Goal: Task Accomplishment & Management: Complete application form

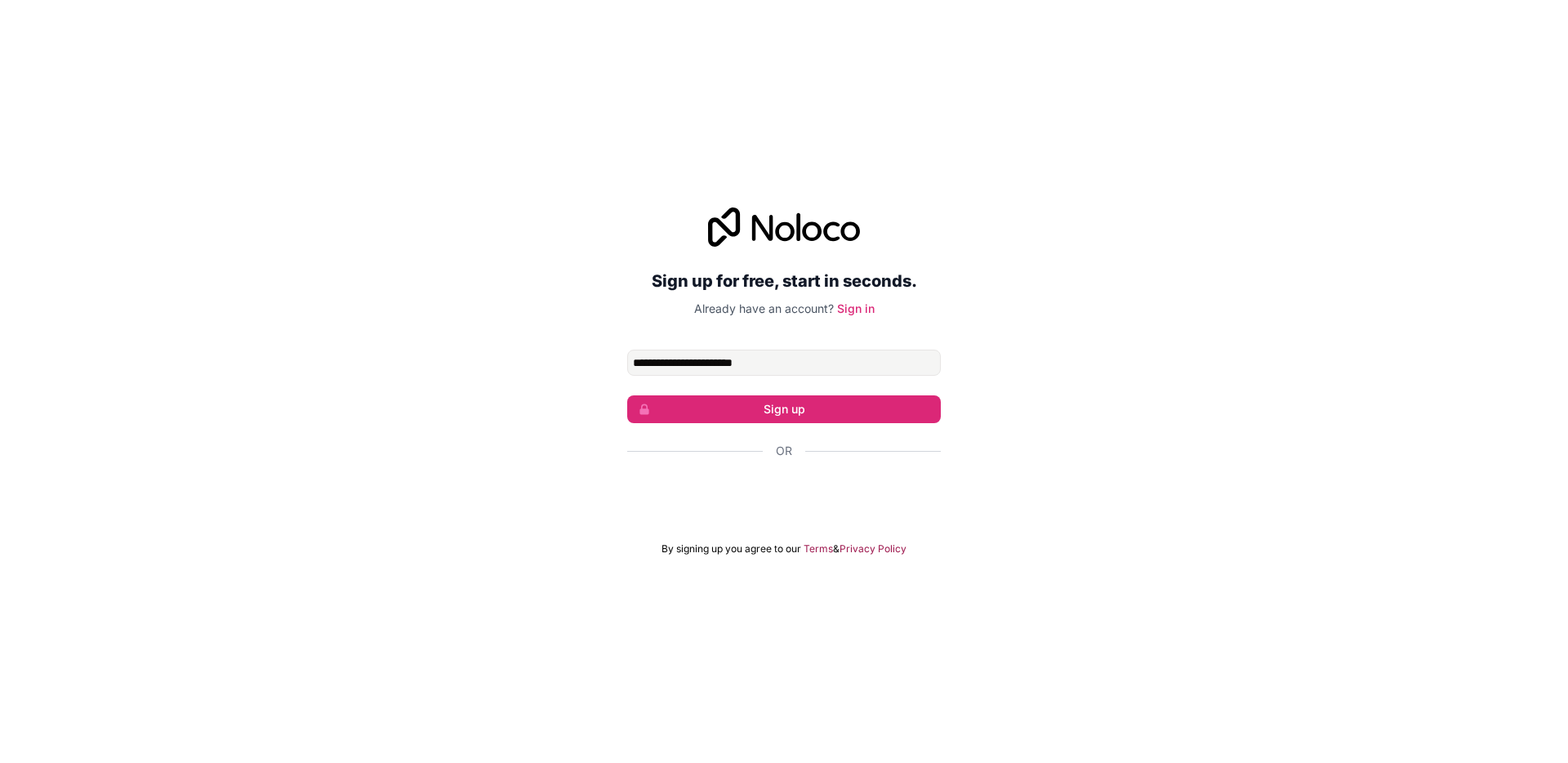
type input "**********"
click button "Sign up" at bounding box center [784, 409] width 314 height 28
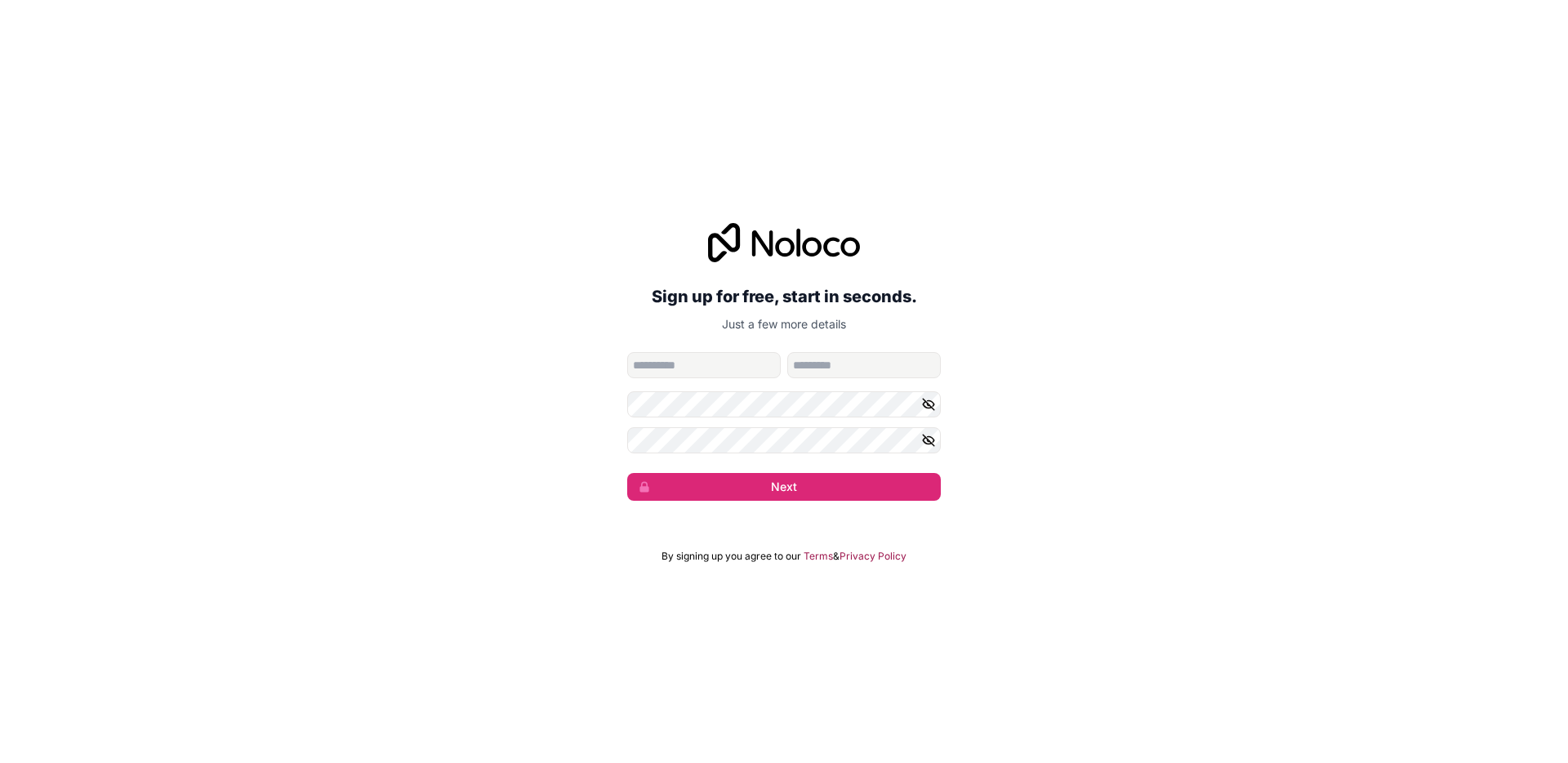
click at [672, 372] on input "given-name" at bounding box center [704, 365] width 154 height 26
click at [676, 367] on input "given-name" at bounding box center [704, 365] width 154 height 26
type input "*****"
type input "*********"
click at [0, 762] on com-1password-button at bounding box center [0, 763] width 0 height 0
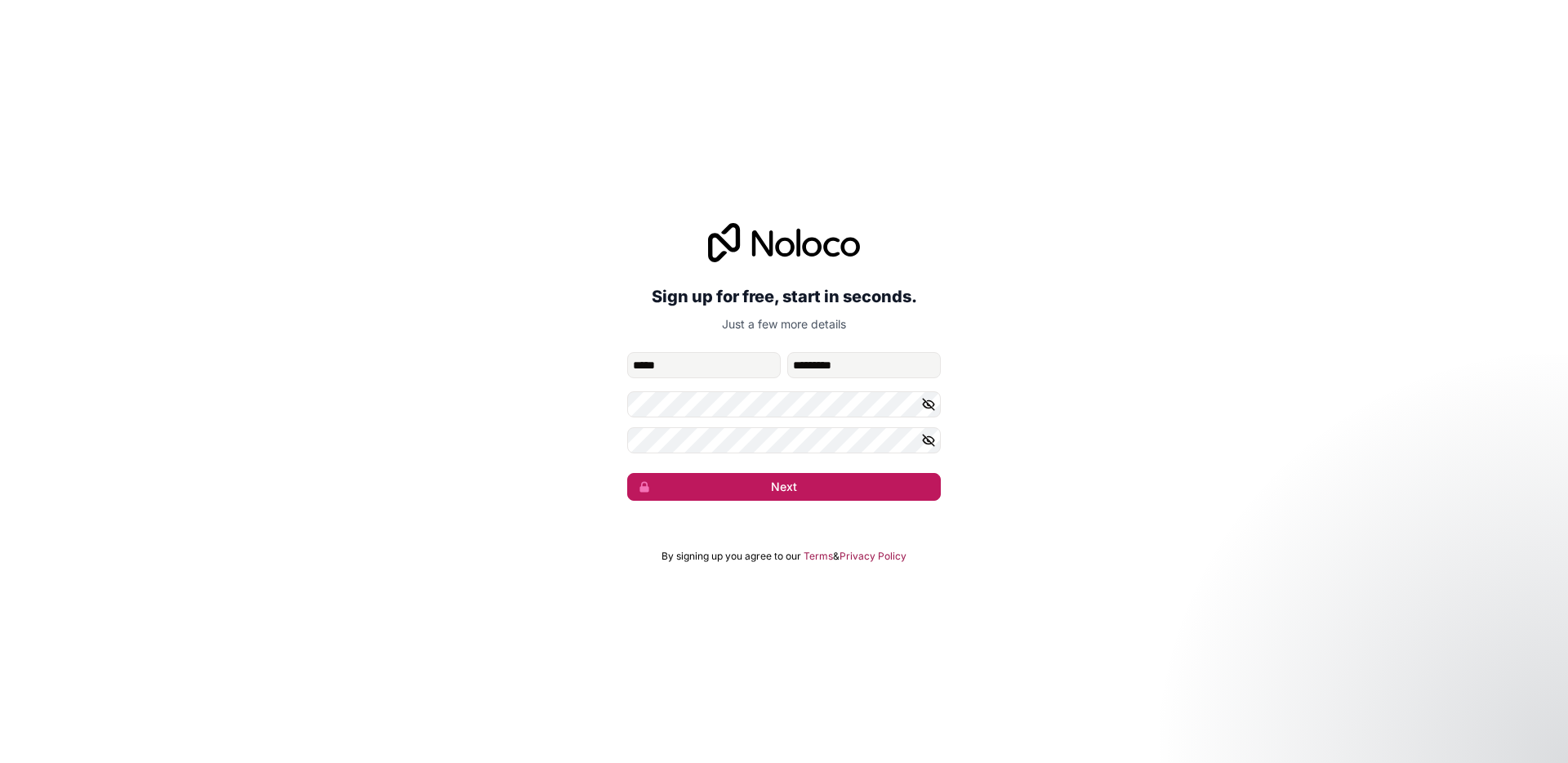
click at [785, 486] on button "Next" at bounding box center [784, 486] width 314 height 28
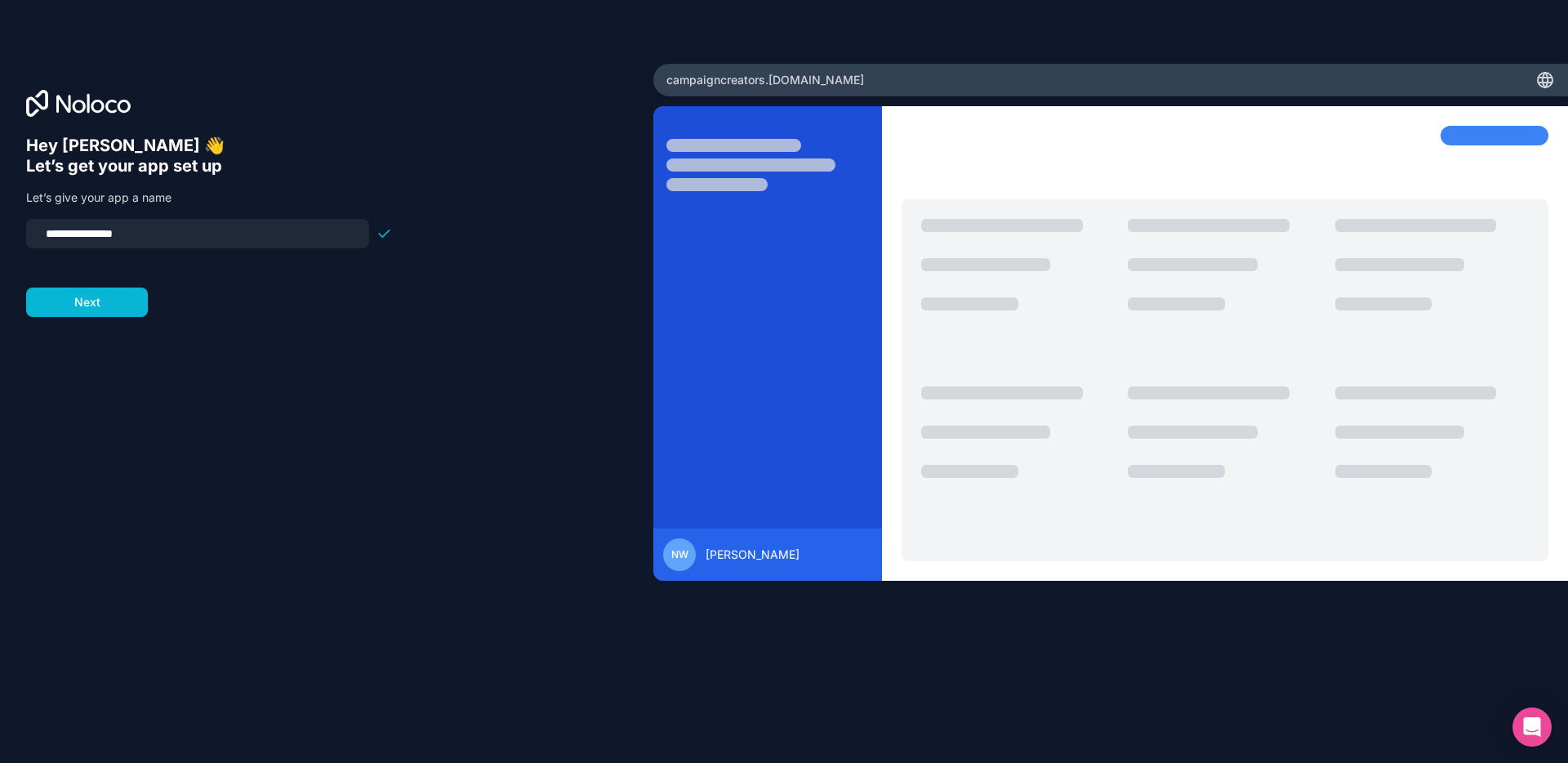
click at [148, 237] on input "**********" at bounding box center [197, 233] width 324 height 23
type input "**********"
click at [115, 301] on button "Next" at bounding box center [87, 302] width 122 height 29
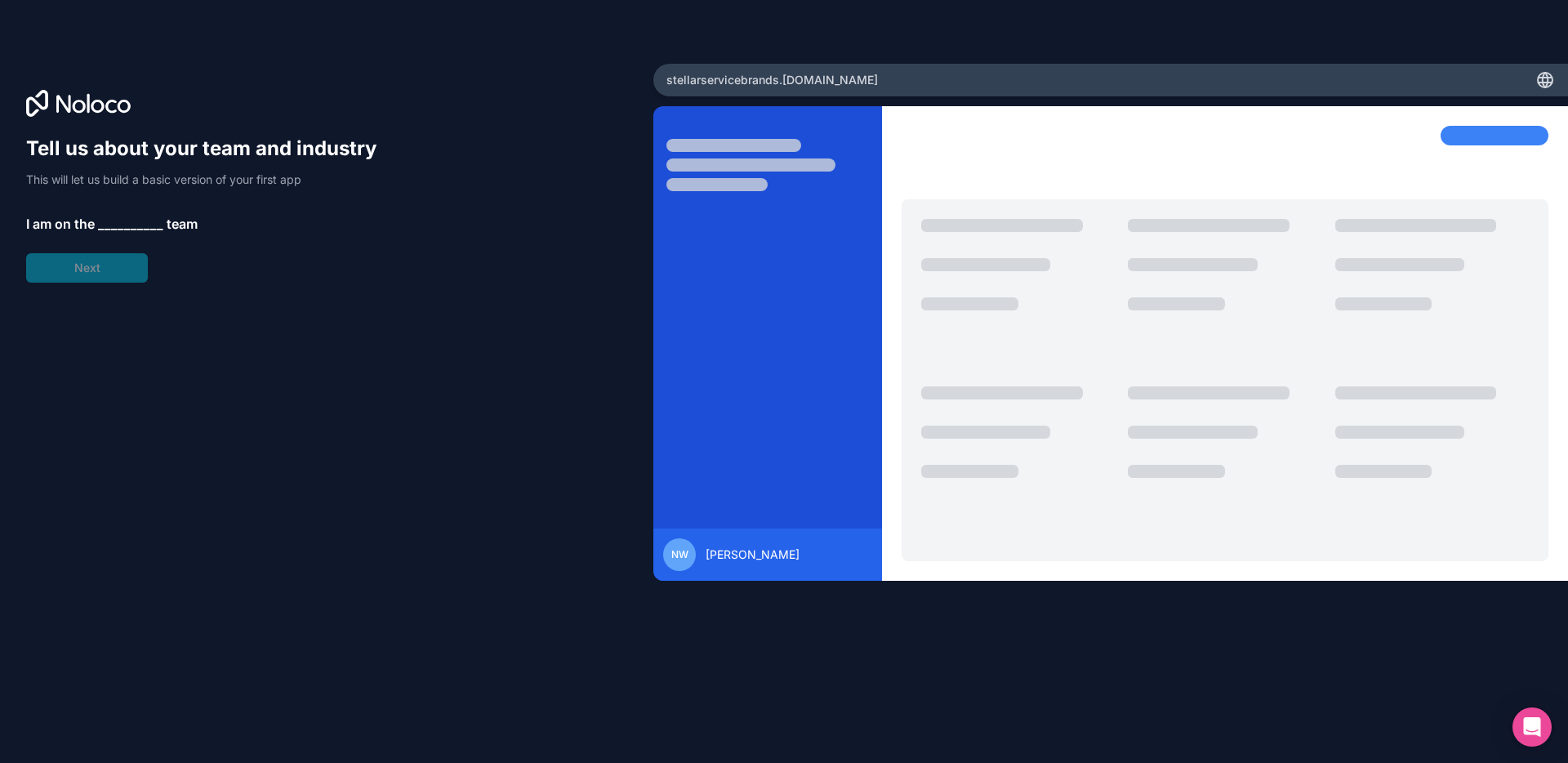
click at [117, 267] on div "Tell us about your team and industry This will let us build a basic version of …" at bounding box center [208, 209] width 365 height 147
click at [122, 229] on span "__________" at bounding box center [130, 223] width 65 height 19
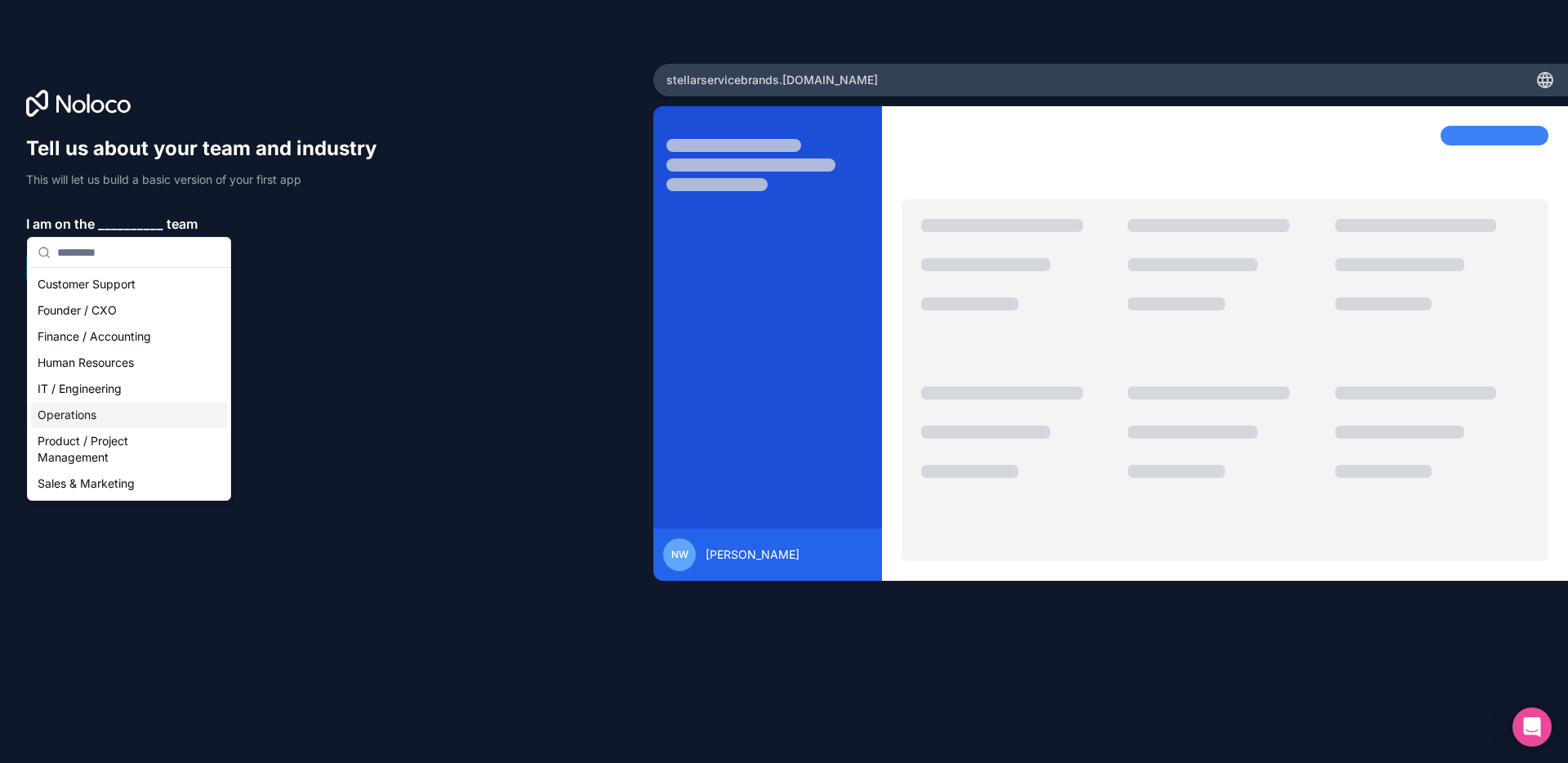
click at [93, 417] on div "Operations" at bounding box center [129, 414] width 196 height 26
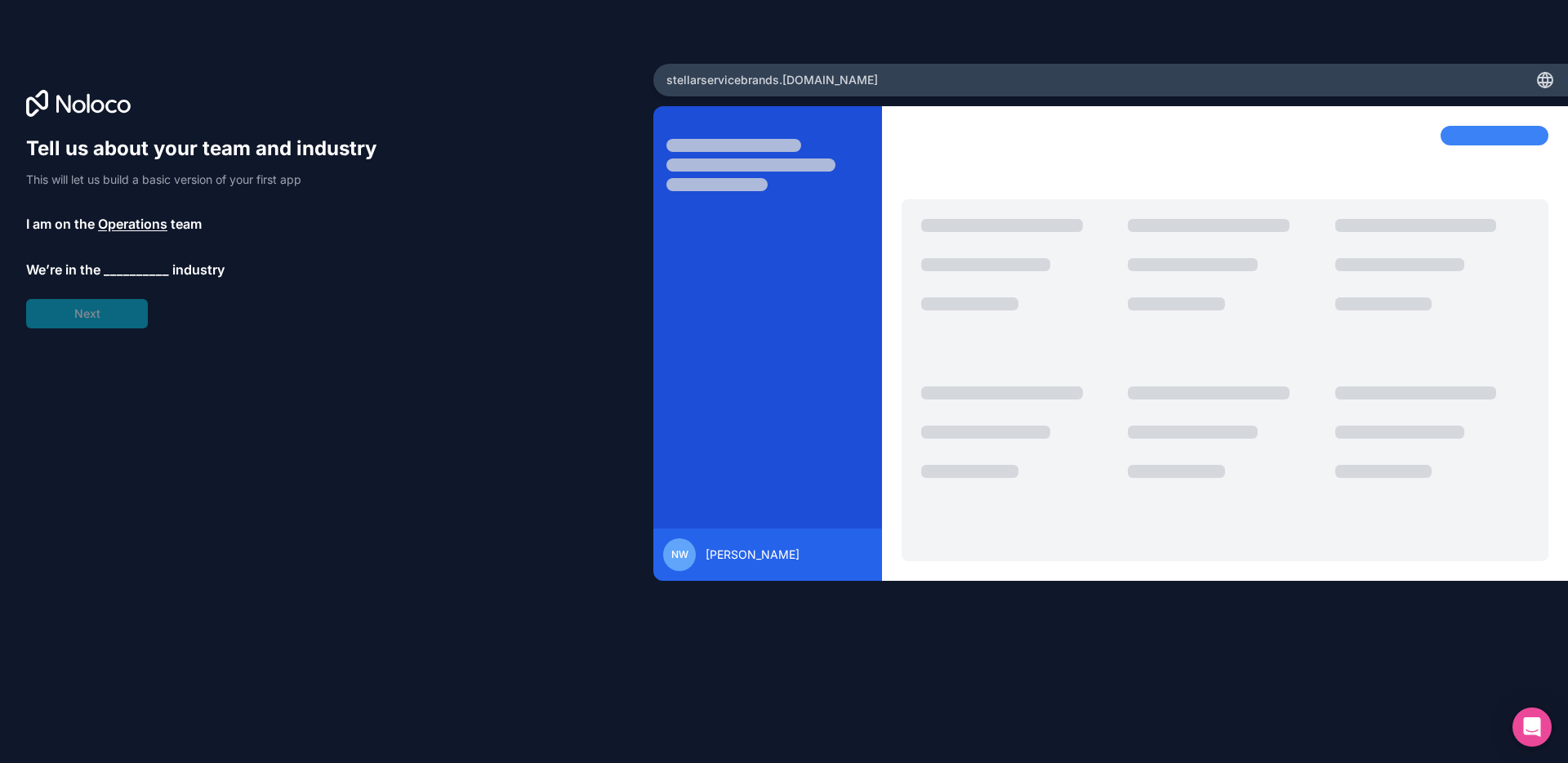
click at [100, 312] on div "Tell us about your team and industry This will let us build a basic version of …" at bounding box center [208, 232] width 365 height 192
click at [141, 274] on span "__________" at bounding box center [136, 269] width 65 height 19
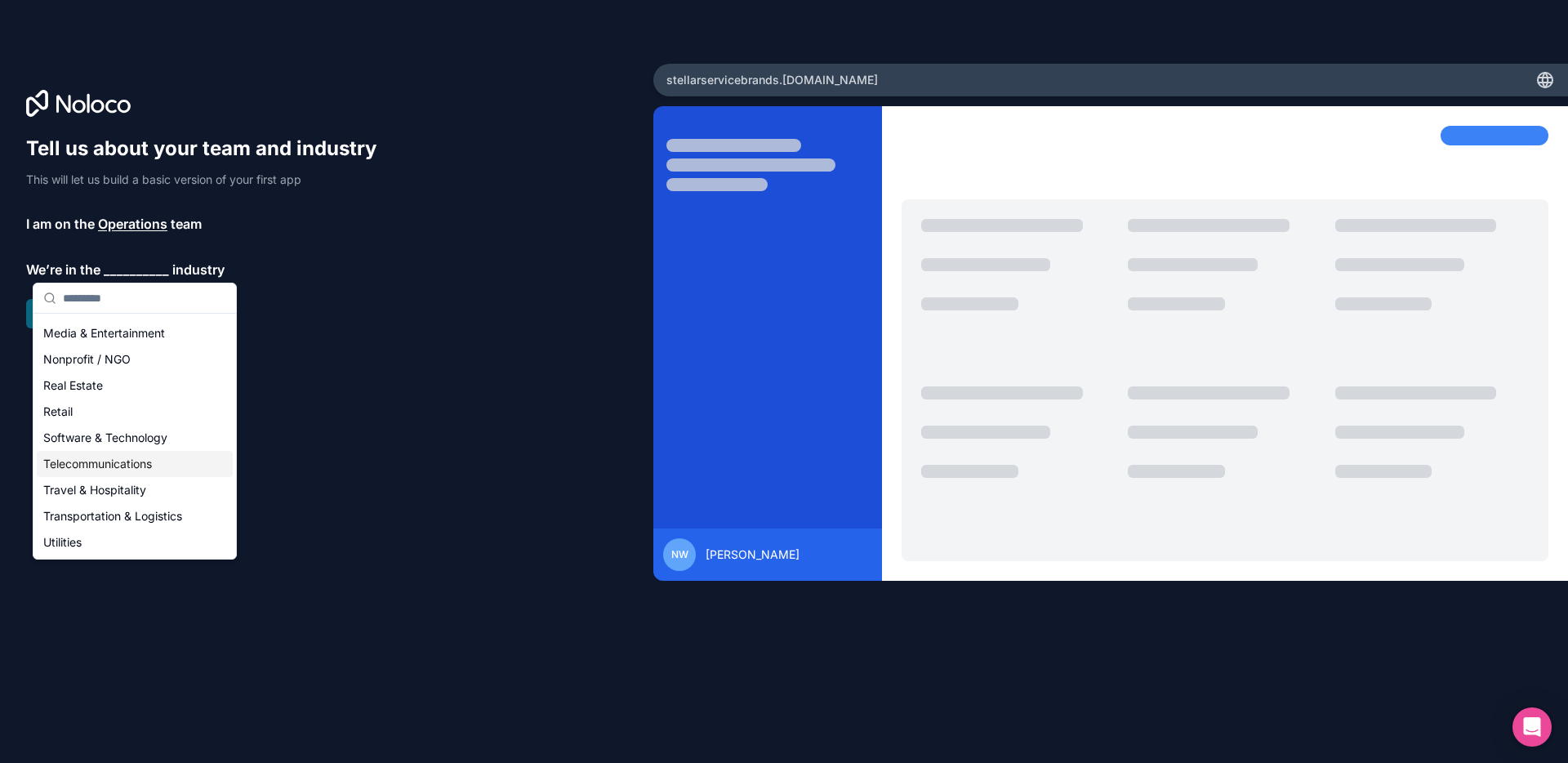
scroll to position [336, 0]
click at [126, 537] on div "Others" at bounding box center [135, 542] width 196 height 26
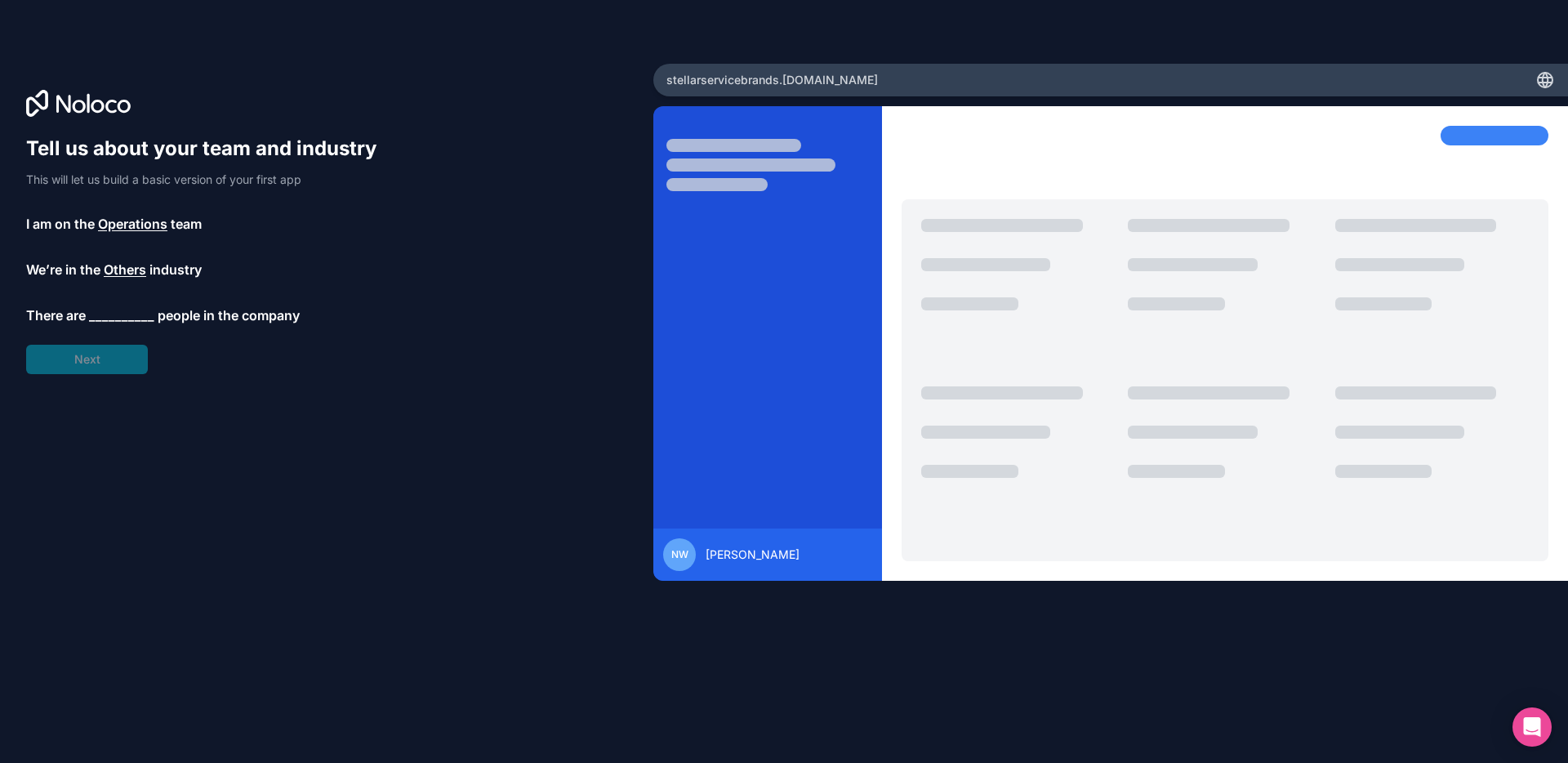
click at [122, 368] on div "Tell us about your team and industry This will let us build a basic version of …" at bounding box center [208, 254] width 365 height 238
click at [119, 312] on span "__________" at bounding box center [121, 315] width 65 height 19
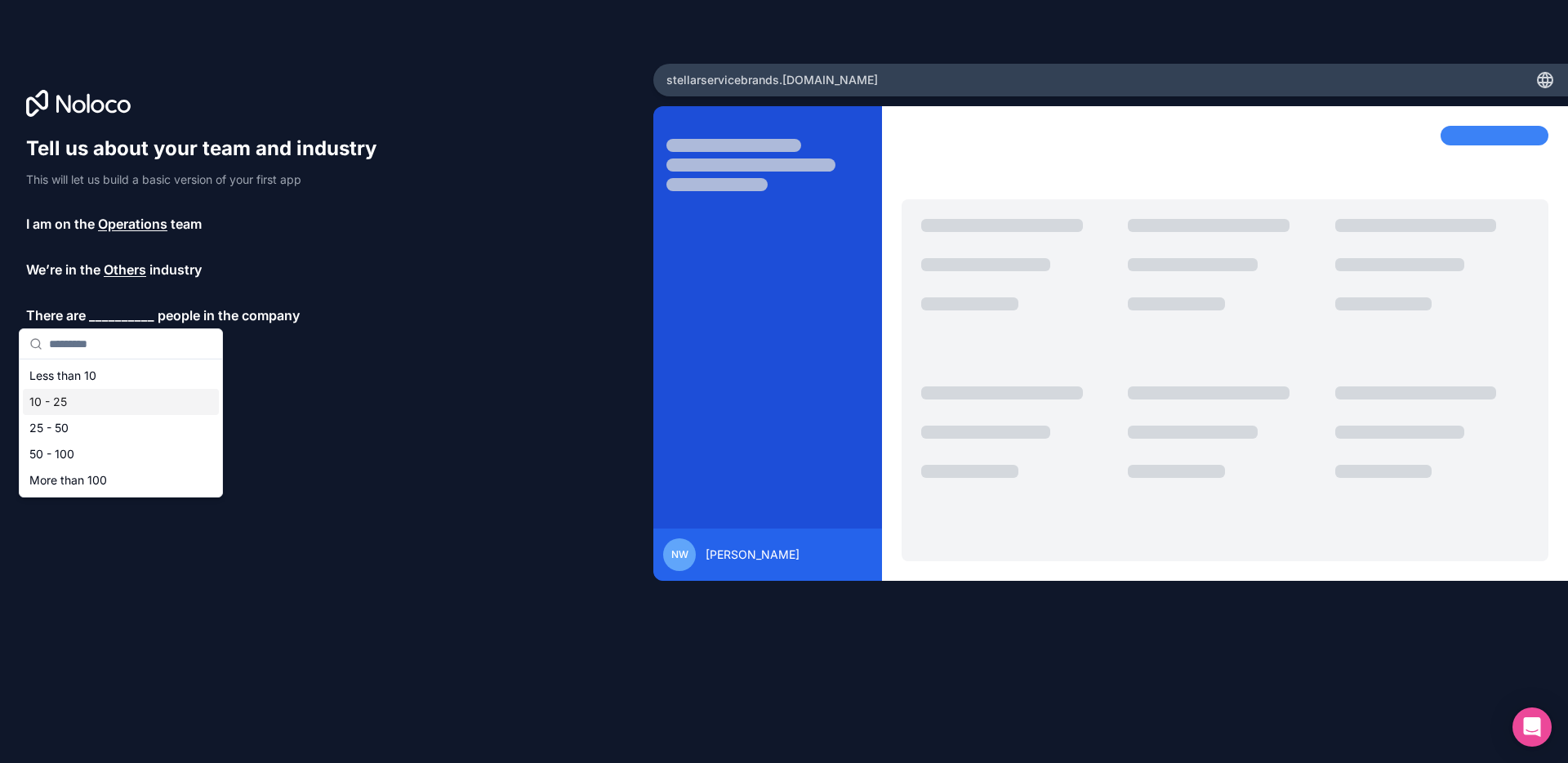
click at [87, 406] on div "10 - 25" at bounding box center [120, 402] width 196 height 26
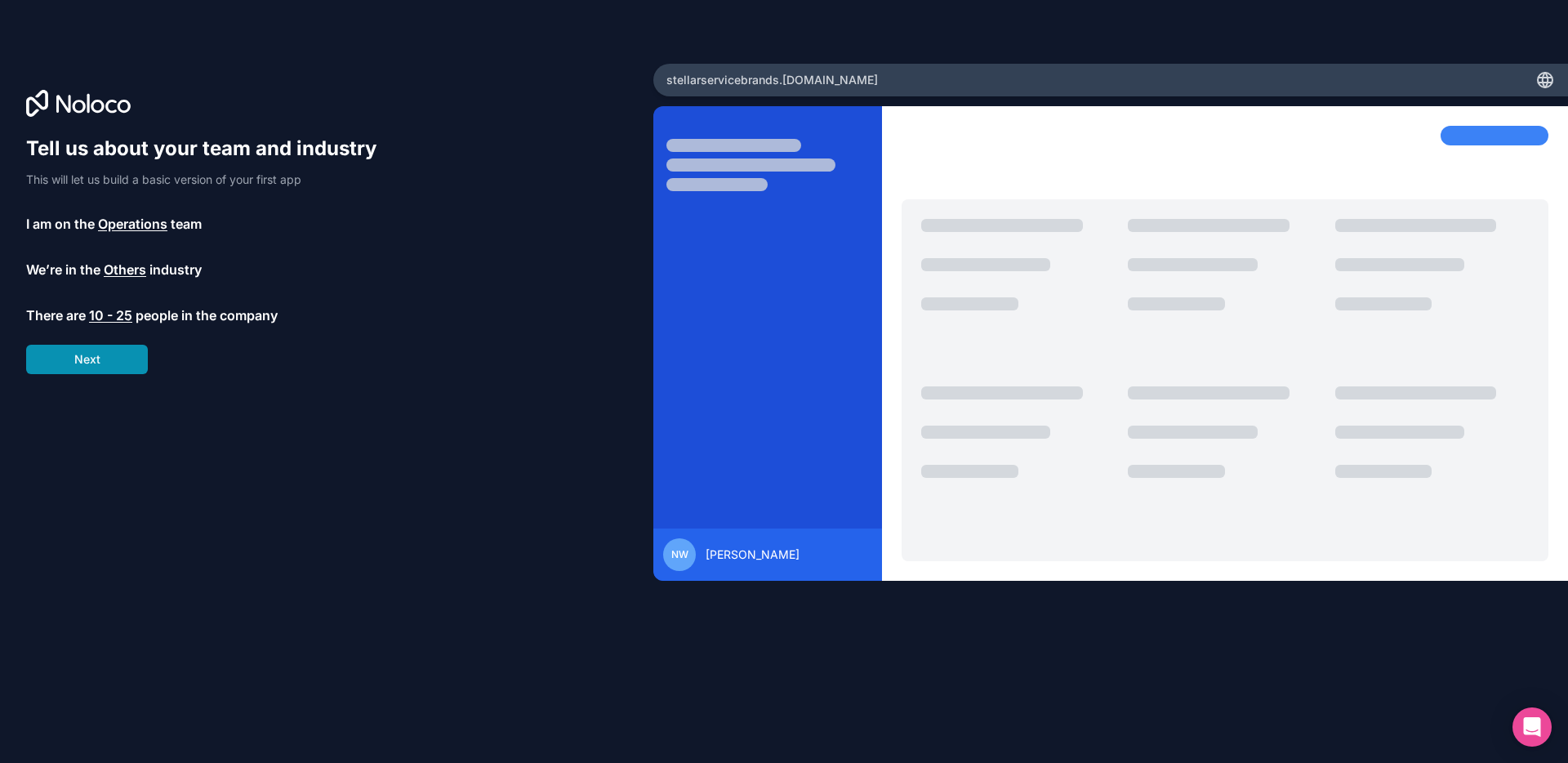
click at [86, 367] on button "Next" at bounding box center [87, 359] width 122 height 29
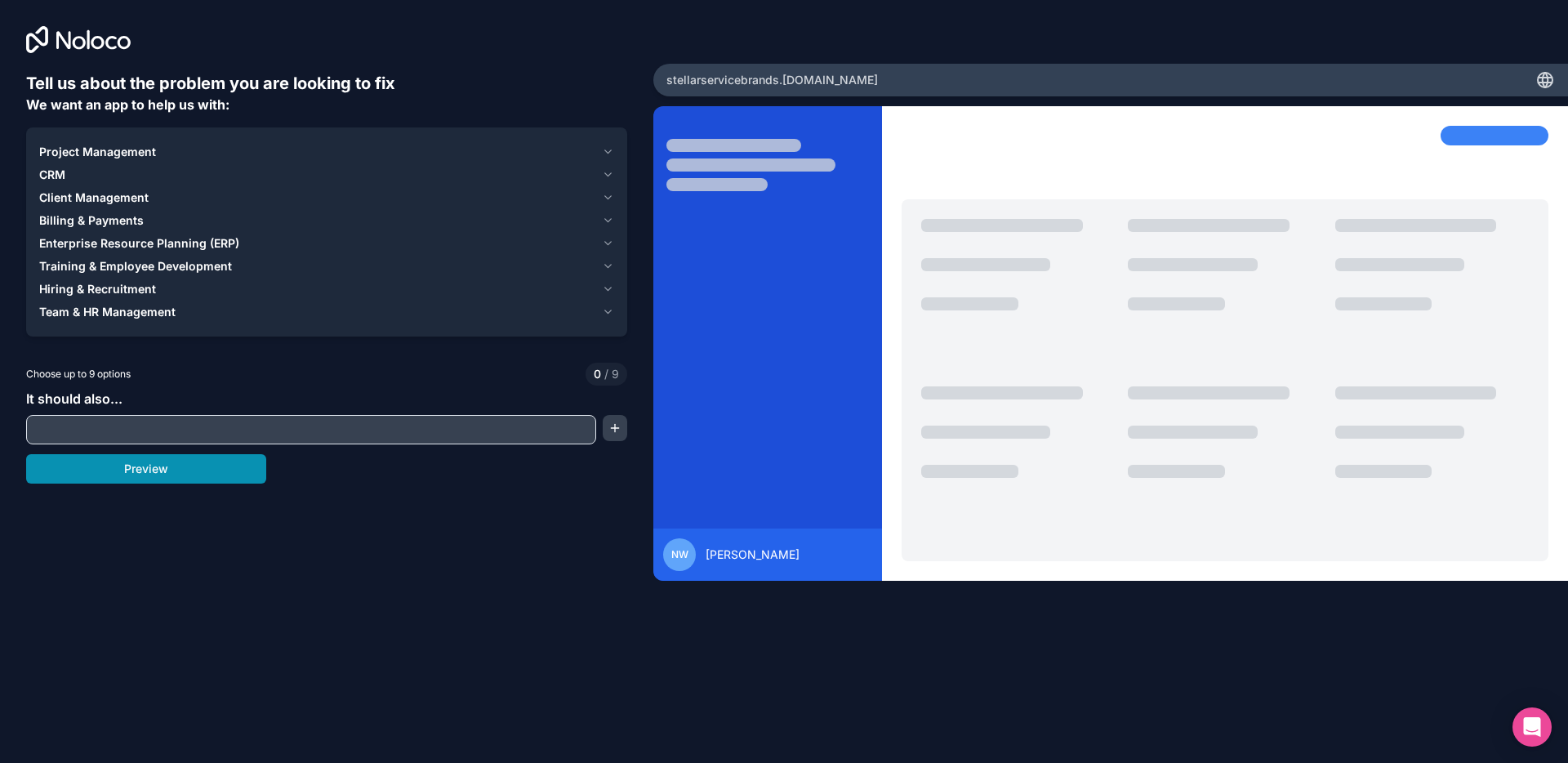
click at [91, 468] on button "Preview" at bounding box center [146, 469] width 240 height 29
click at [159, 433] on input "text" at bounding box center [311, 429] width 562 height 23
click at [164, 163] on button "CRM" at bounding box center [326, 174] width 575 height 23
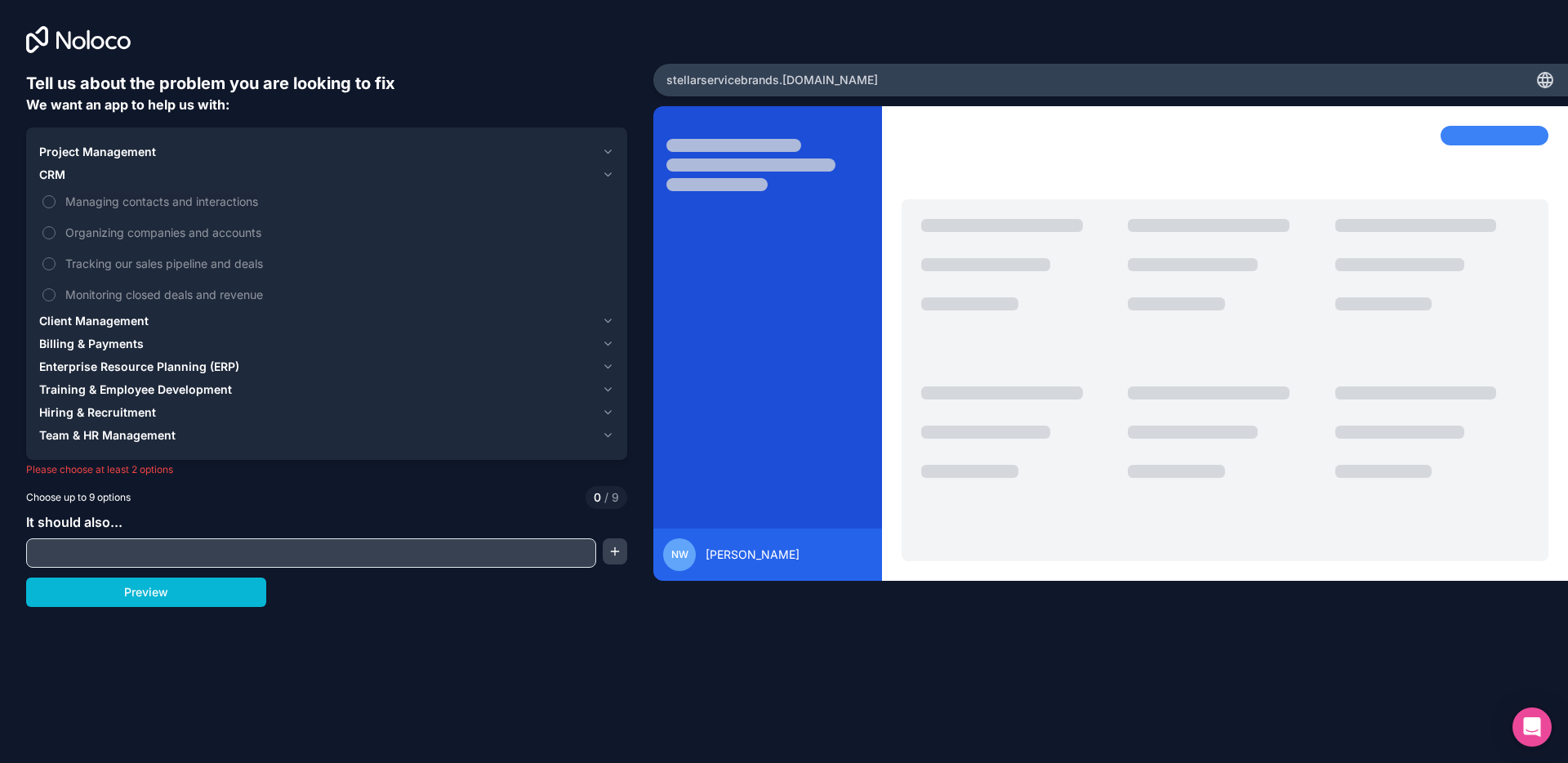
click at [54, 176] on span "CRM" at bounding box center [52, 175] width 26 height 17
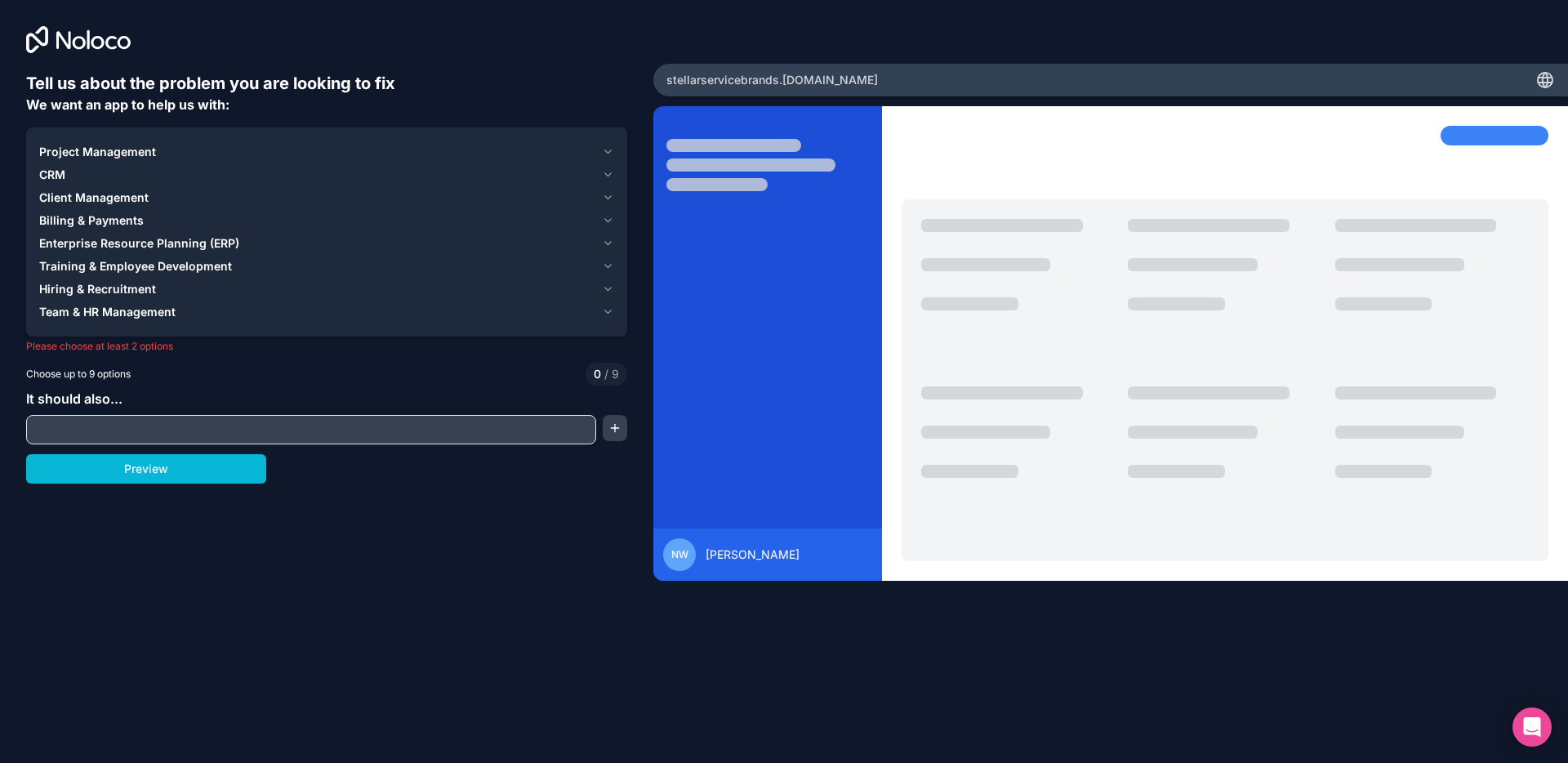
click at [70, 161] on button "Project Management" at bounding box center [326, 151] width 575 height 23
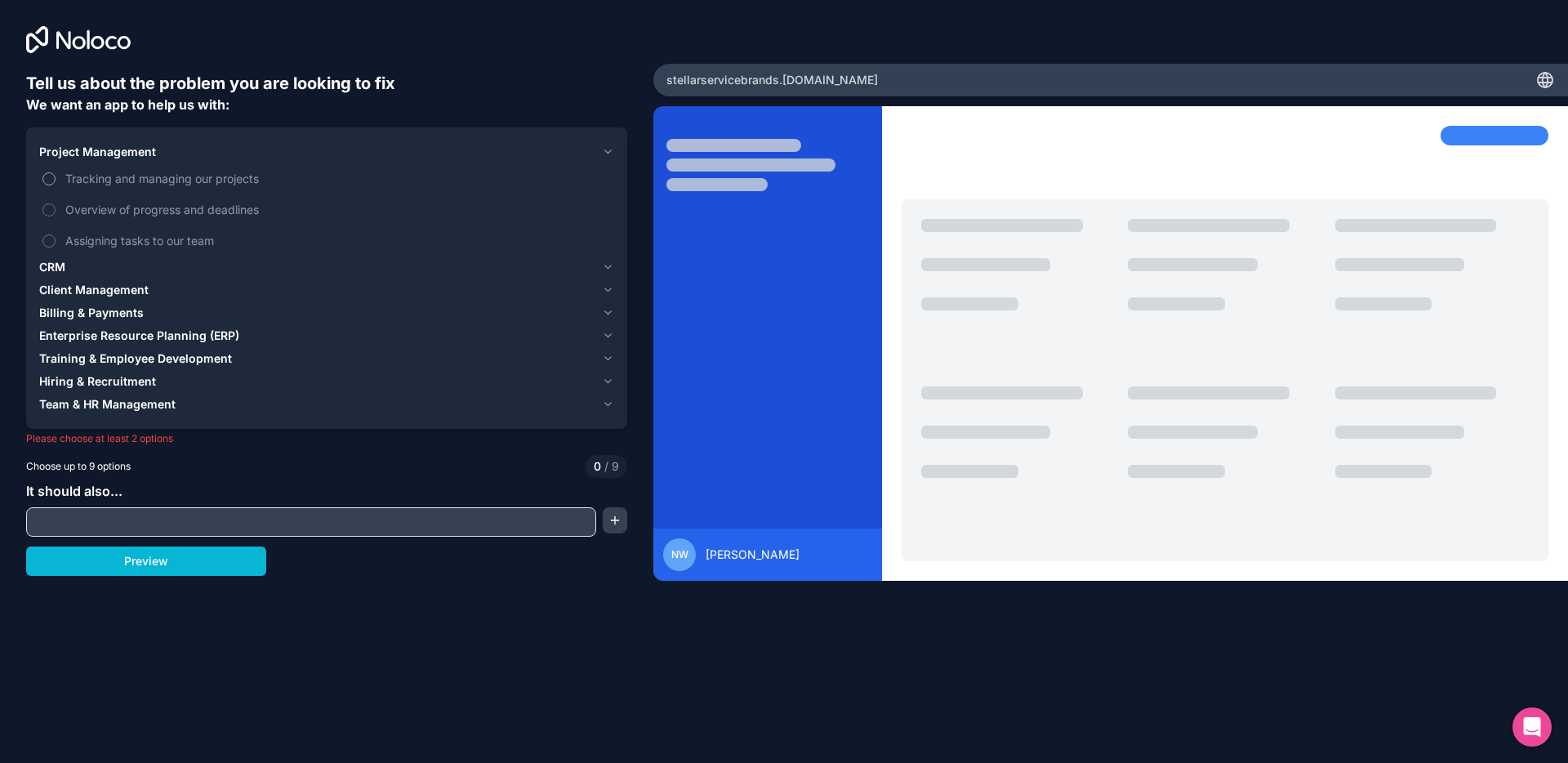
click at [62, 182] on label "Tracking and managing our projects" at bounding box center [326, 178] width 575 height 30
click at [55, 182] on button "Tracking and managing our projects" at bounding box center [49, 179] width 13 height 13
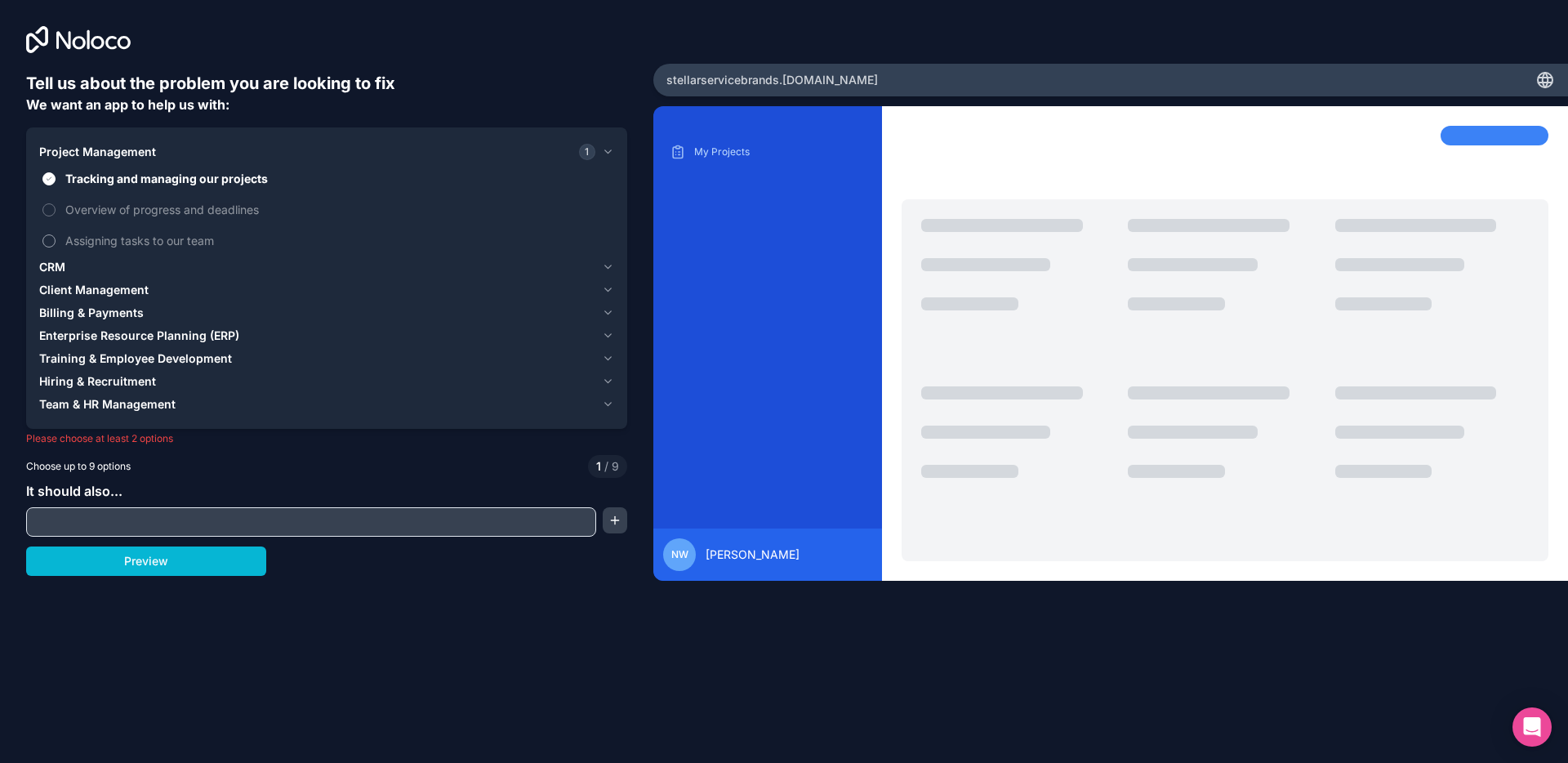
click at [90, 248] on span "Assigning tasks to our team" at bounding box center [338, 240] width 545 height 18
click at [55, 248] on button "Assigning tasks to our team" at bounding box center [49, 241] width 13 height 13
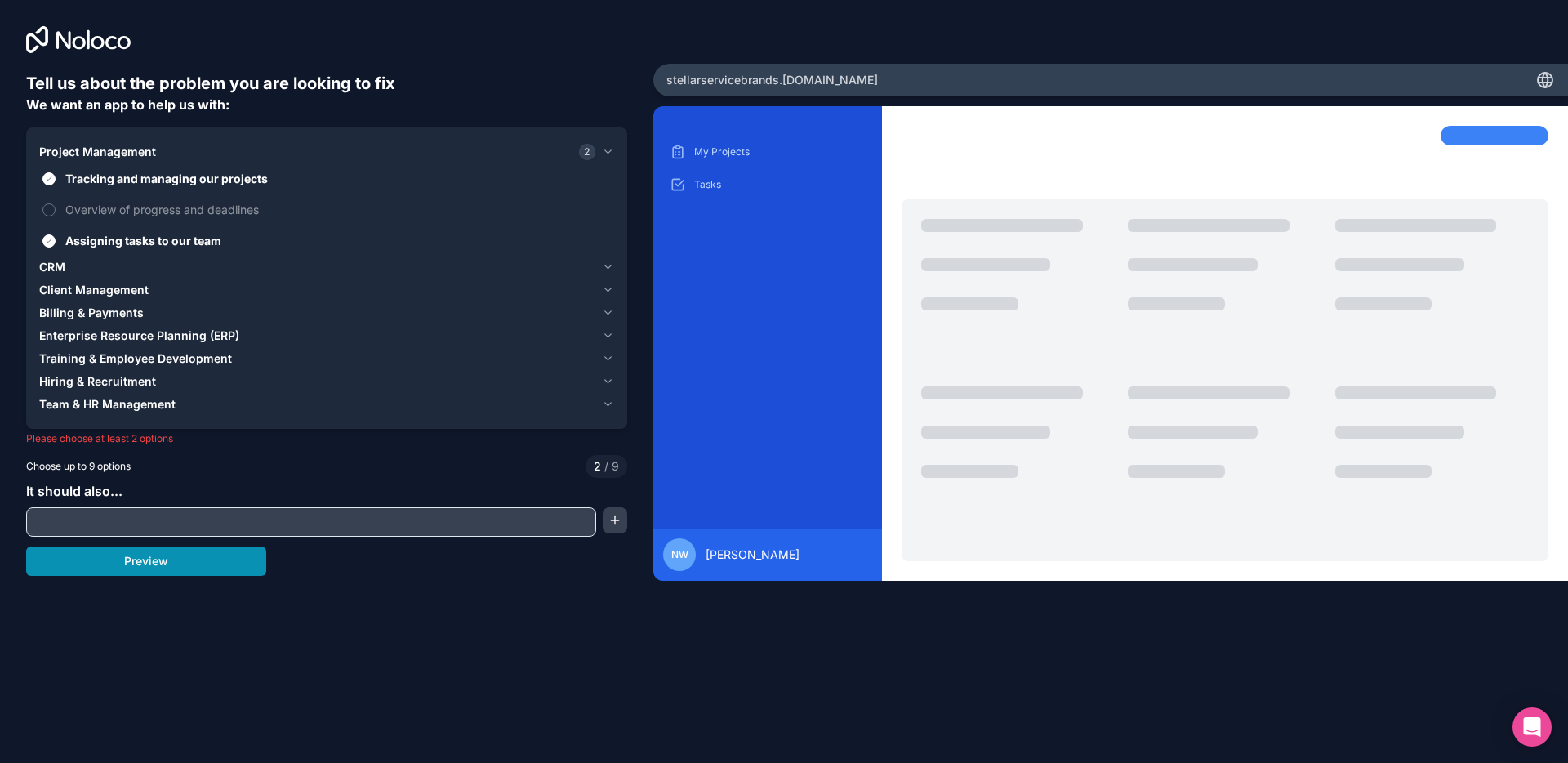
click at [126, 559] on button "Preview" at bounding box center [146, 561] width 240 height 29
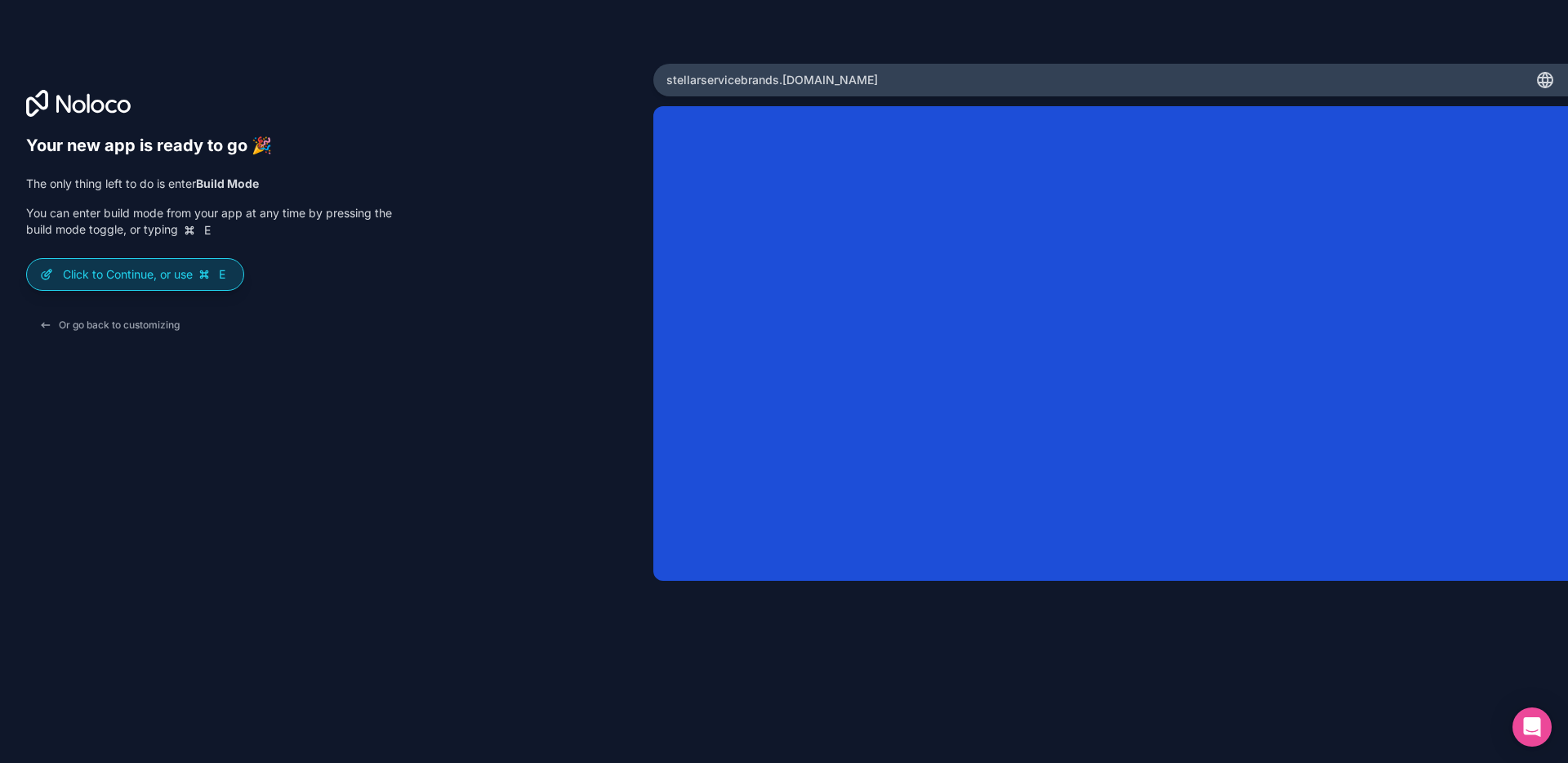
click at [131, 272] on p "Click to Continue, or use E" at bounding box center [146, 274] width 167 height 17
